Goal: Information Seeking & Learning: Find specific fact

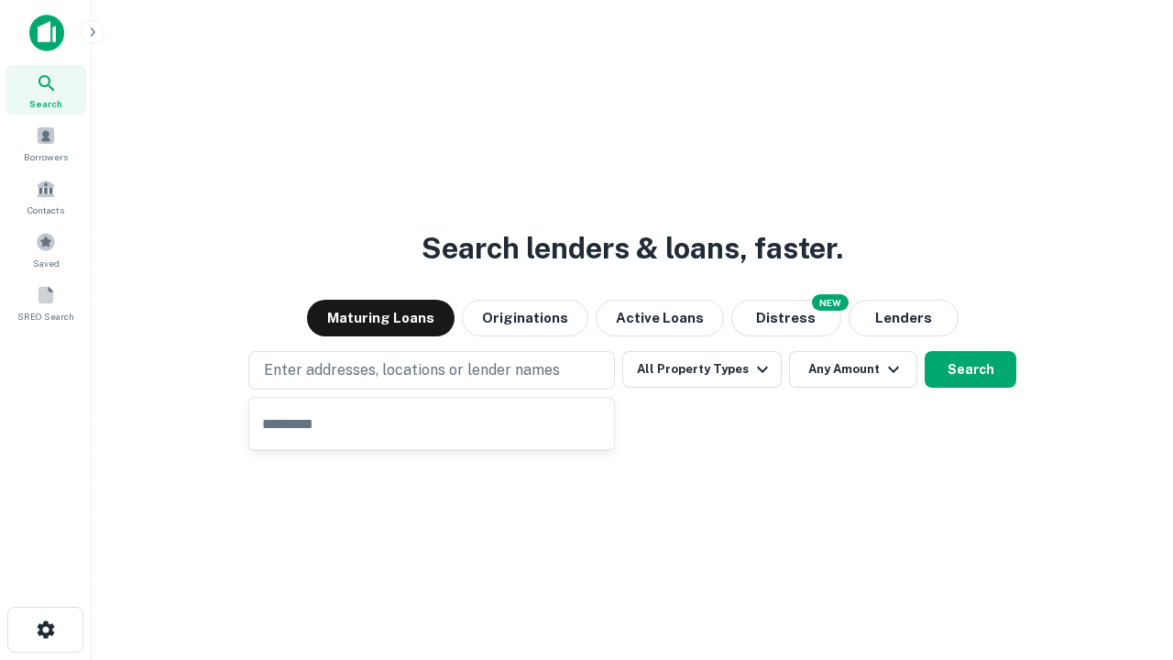
type input "**********"
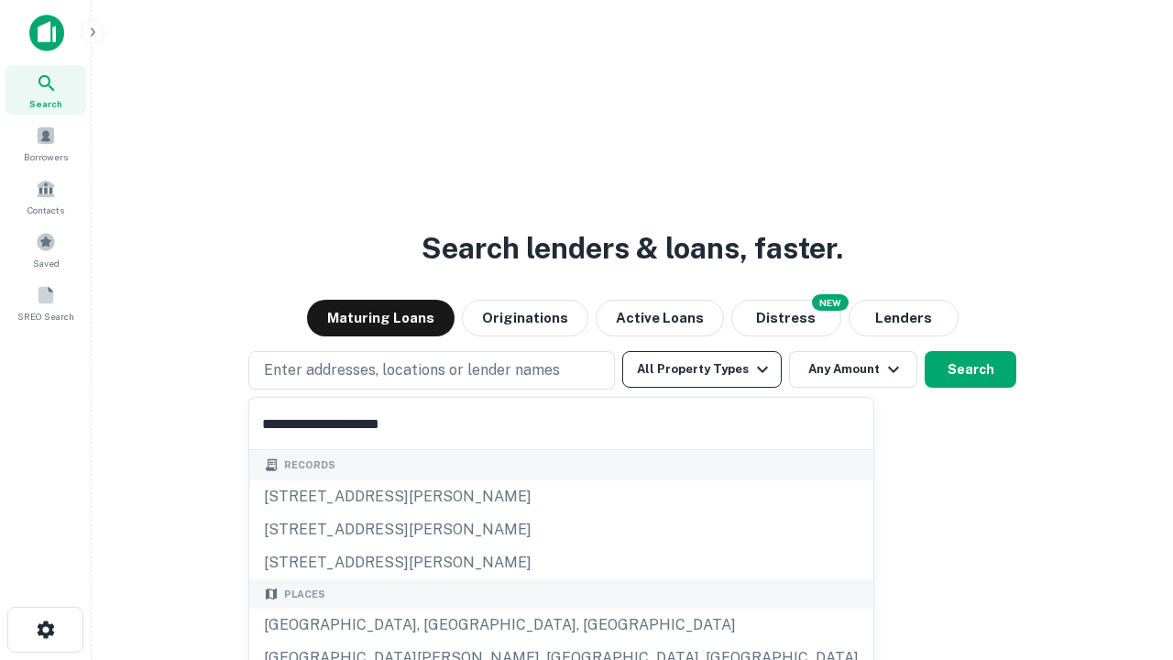
click at [702, 369] on button "All Property Types" at bounding box center [701, 369] width 159 height 37
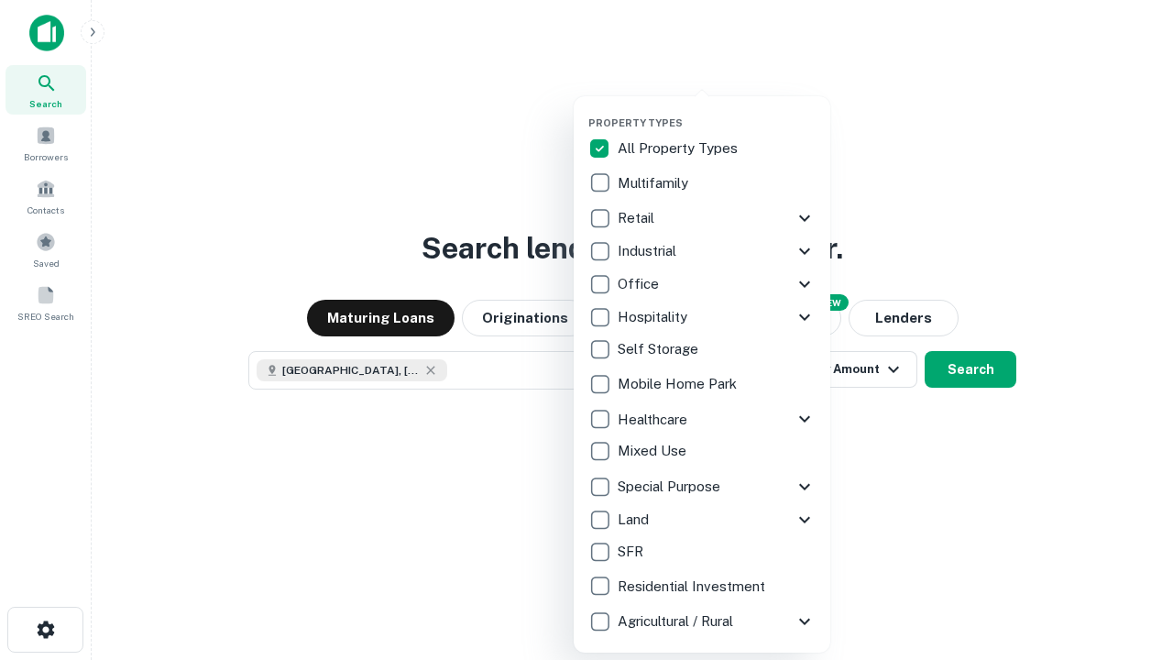
click at [716, 111] on button "button" at bounding box center [716, 111] width 257 height 1
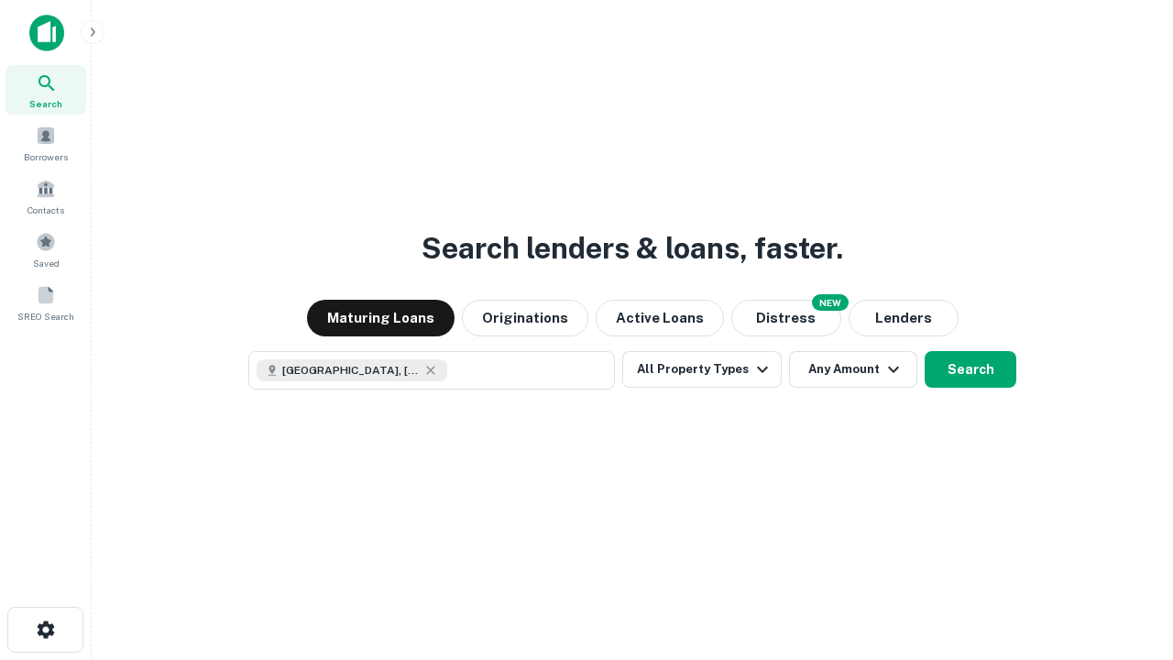
scroll to position [29, 0]
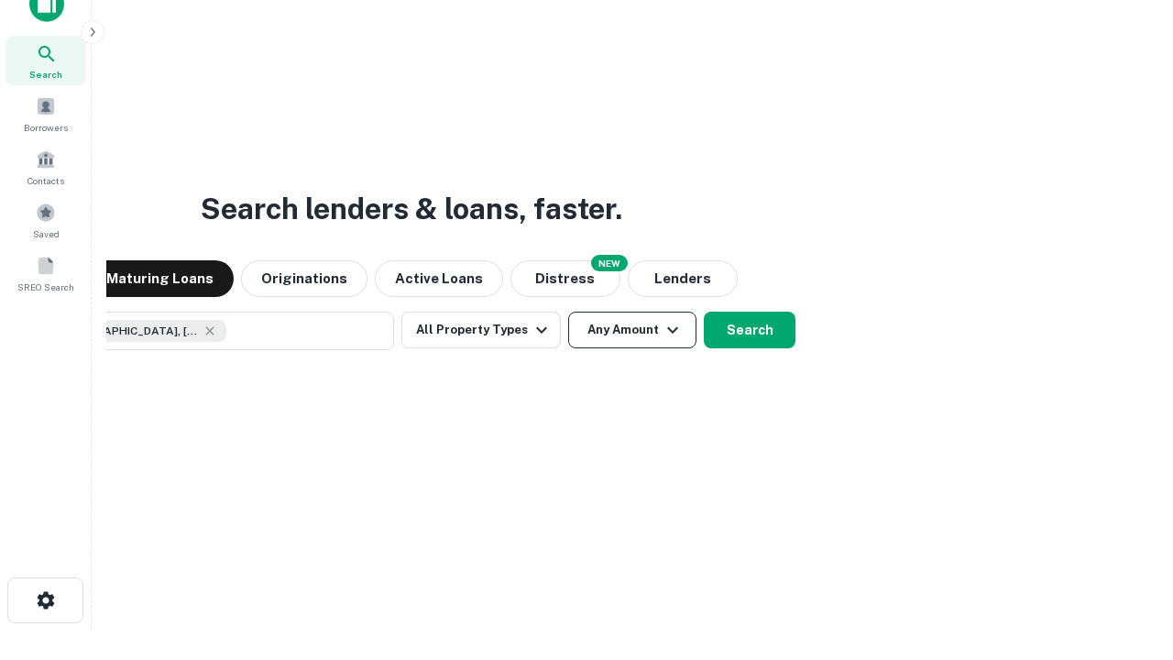
click at [568, 311] on button "Any Amount" at bounding box center [632, 329] width 128 height 37
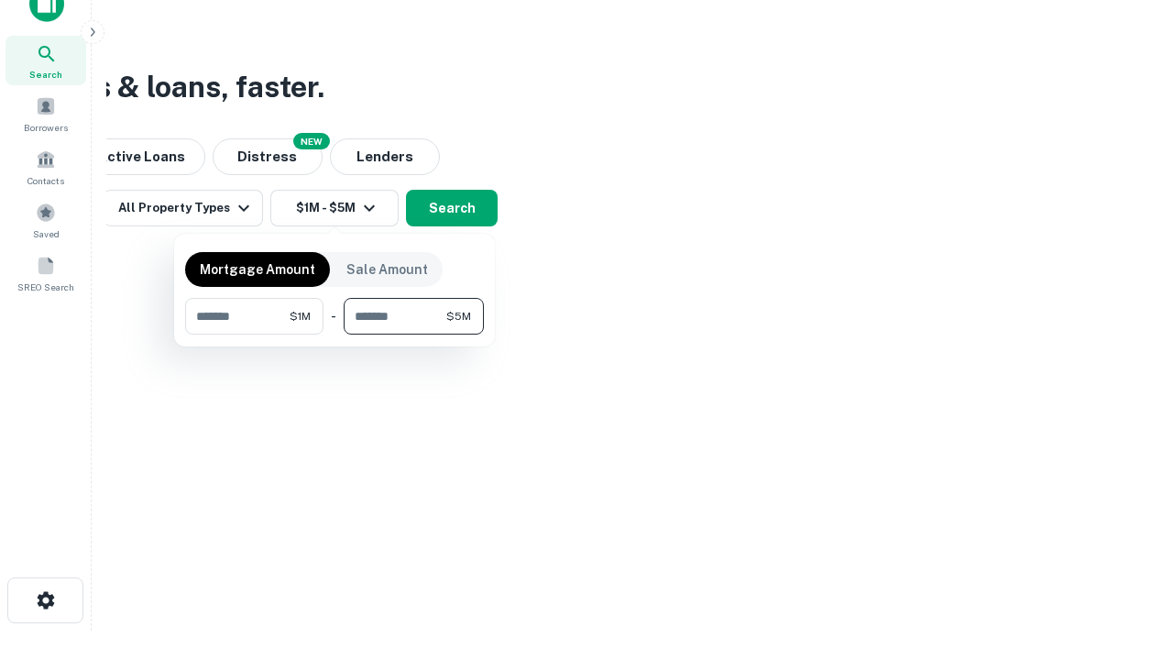
type input "*******"
click at [334, 334] on button "button" at bounding box center [334, 334] width 299 height 1
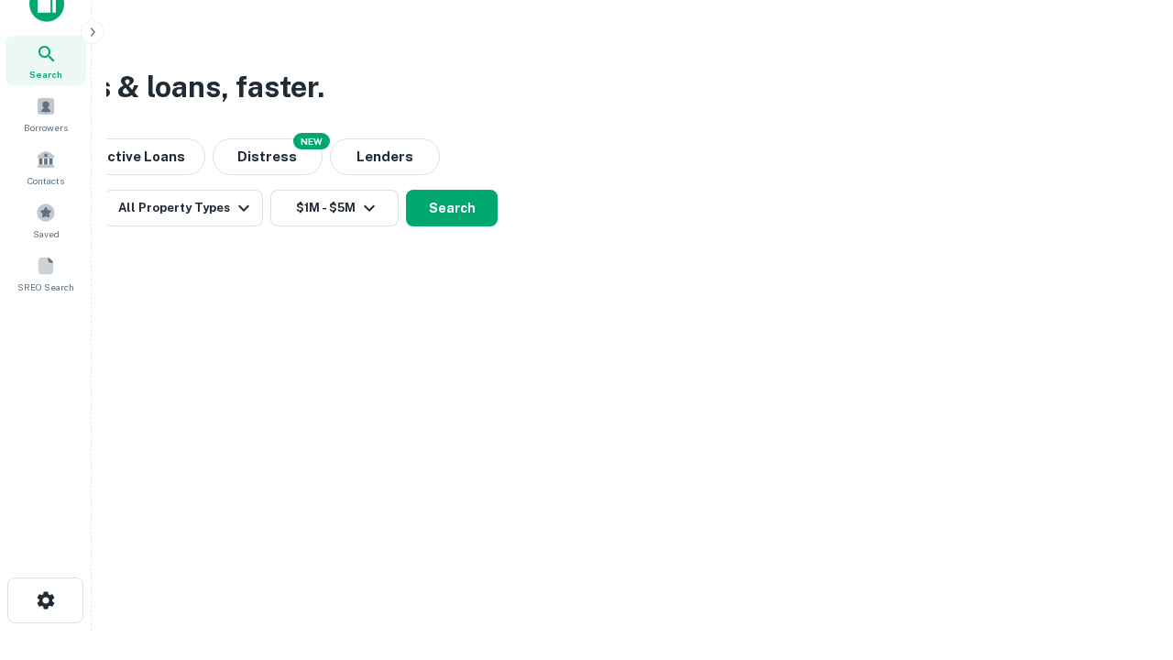
scroll to position [29, 0]
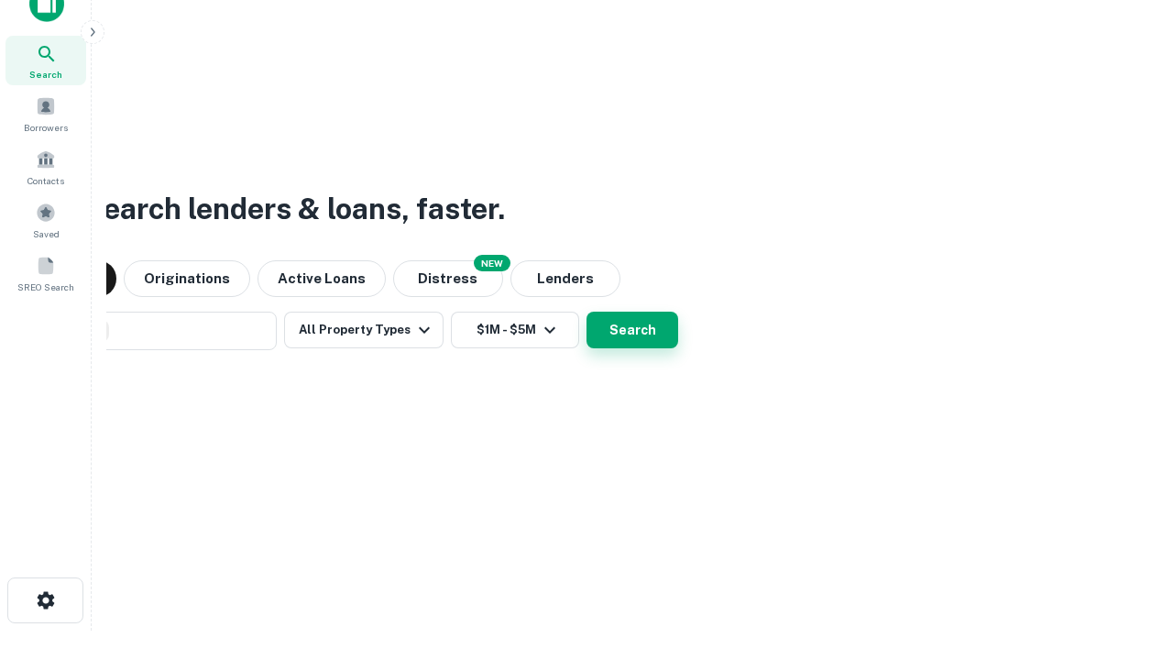
click at [586, 311] on button "Search" at bounding box center [632, 329] width 92 height 37
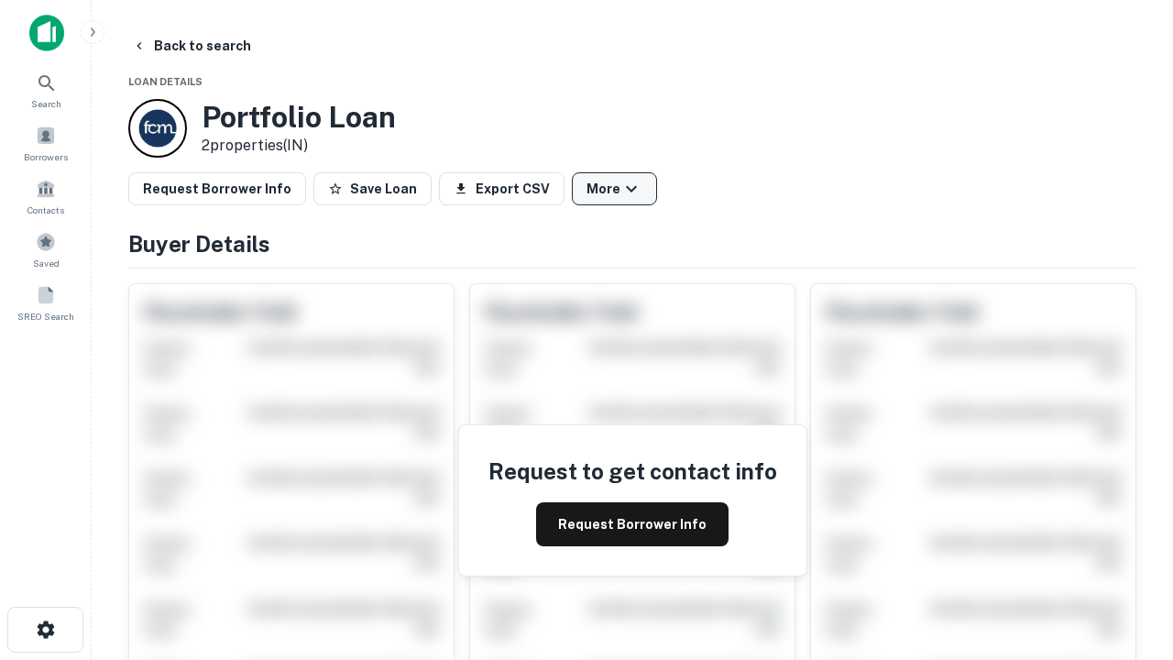
click at [614, 189] on button "More" at bounding box center [614, 188] width 85 height 33
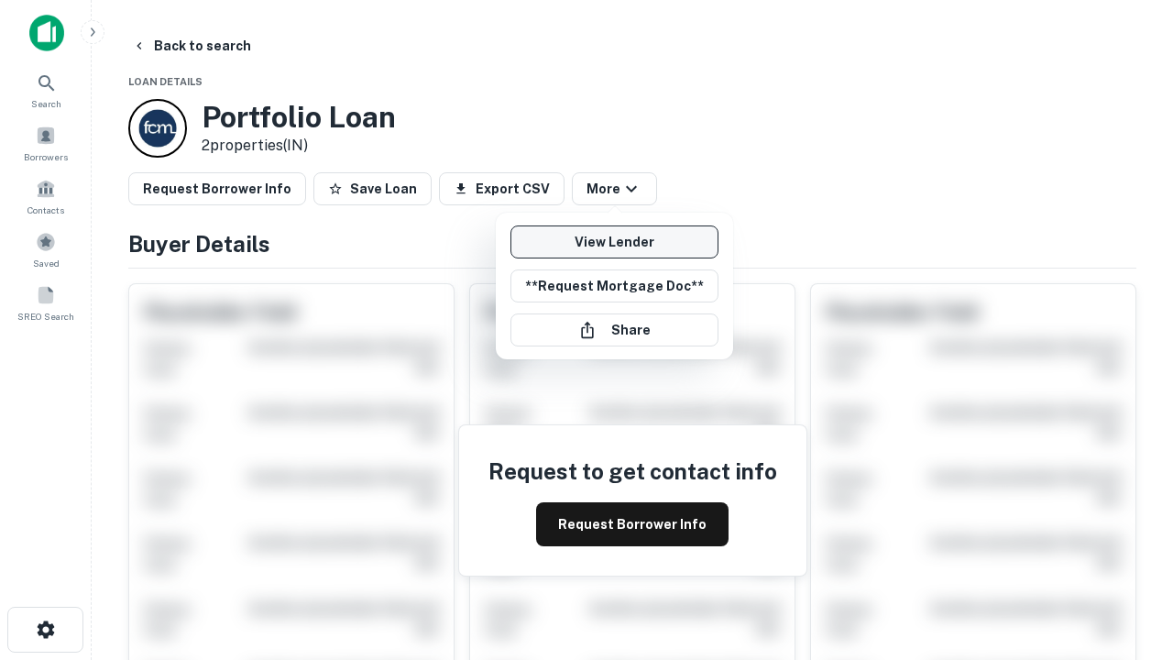
click at [614, 242] on link "View Lender" at bounding box center [614, 241] width 208 height 33
